Goal: Transaction & Acquisition: Purchase product/service

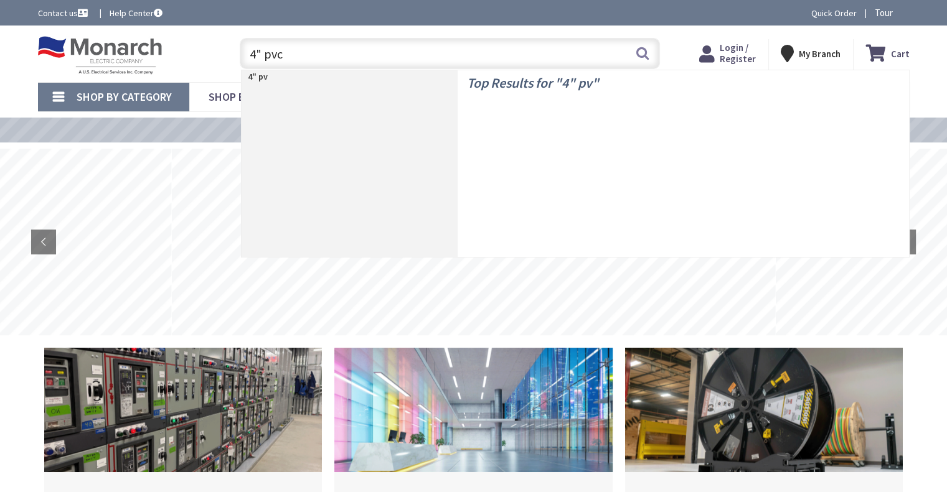
type input "4" pvc"
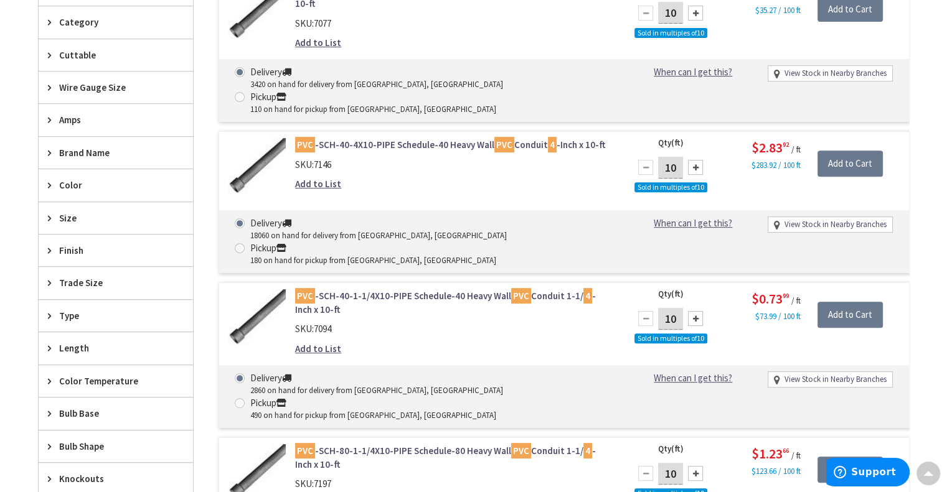
scroll to position [452, 0]
click at [421, 138] on link "PVC -SCH-40-4X10-PIPE Schedule-40 Heavy Wall PVC Conduit 4 -Inch x 10-ft" at bounding box center [453, 144] width 317 height 13
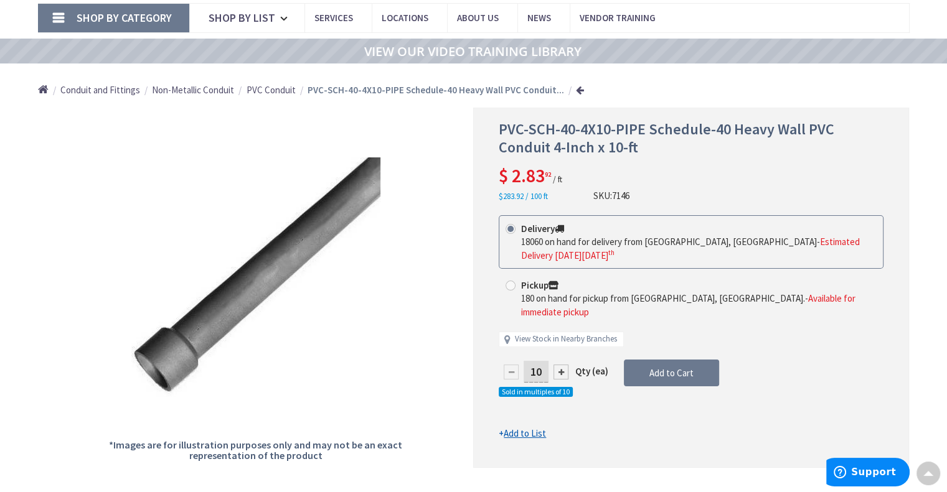
scroll to position [80, 0]
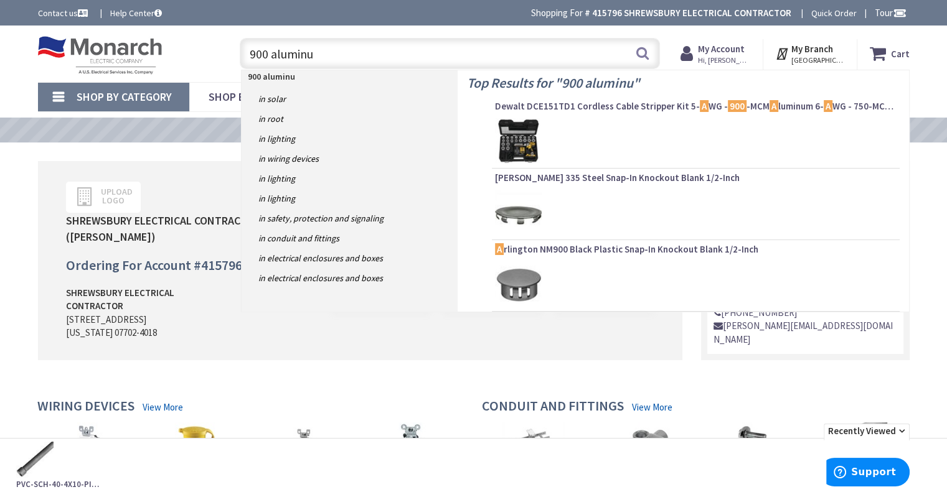
type input "900 aluminum"
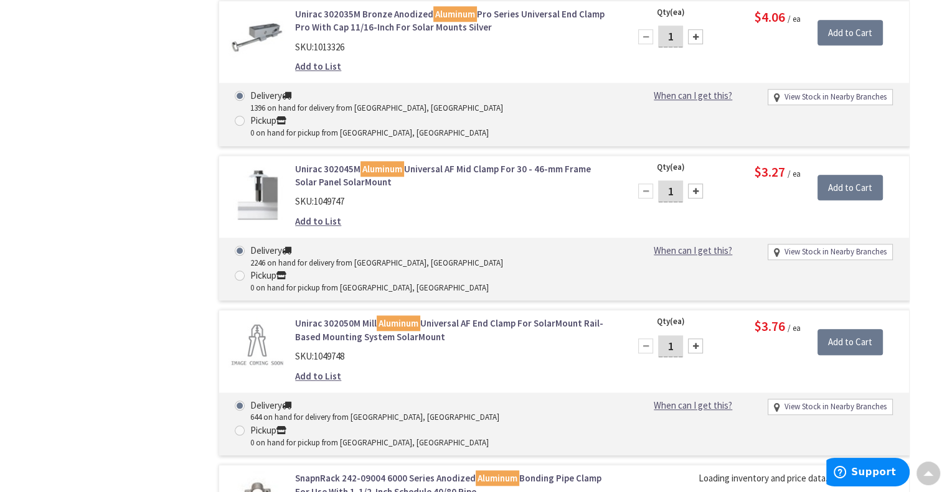
scroll to position [1205, 0]
